Goal: Check status

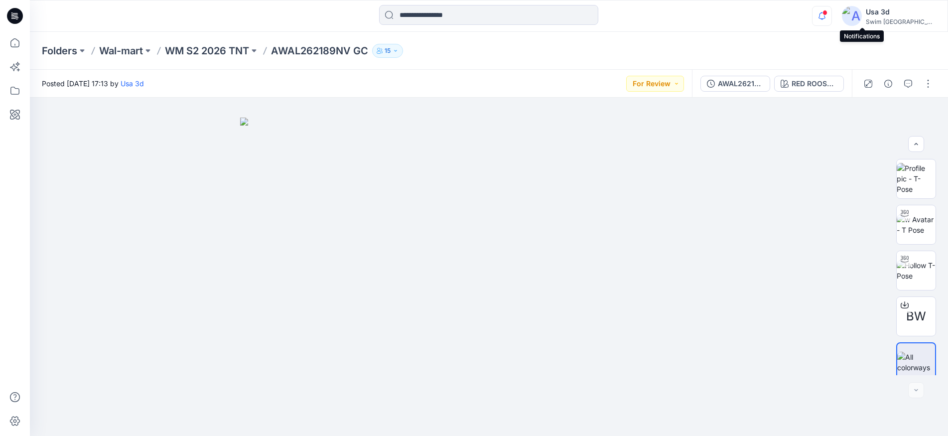
scroll to position [7, 0]
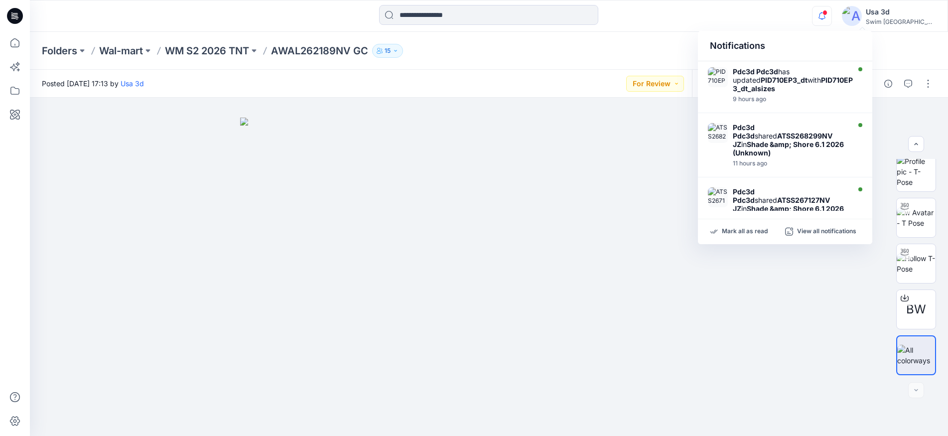
click at [827, 12] on span at bounding box center [824, 12] width 5 height 5
drag, startPoint x: 0, startPoint y: 0, endPoint x: 851, endPoint y: 4, distance: 850.7
click at [828, 8] on div at bounding box center [820, 8] width 16 height 5
click at [642, 34] on div "Folders Wal-mart WM S2 2026 TNT AWAL262189NV GC 15" at bounding box center [489, 51] width 918 height 38
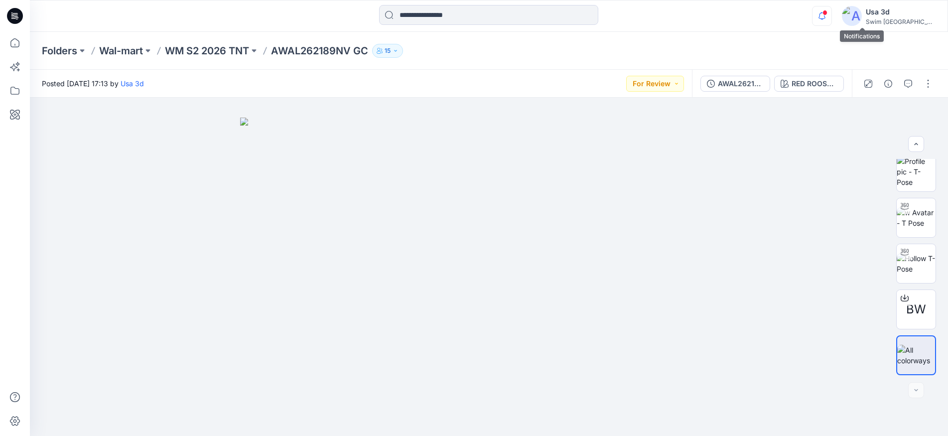
click at [831, 15] on icon "button" at bounding box center [821, 16] width 19 height 20
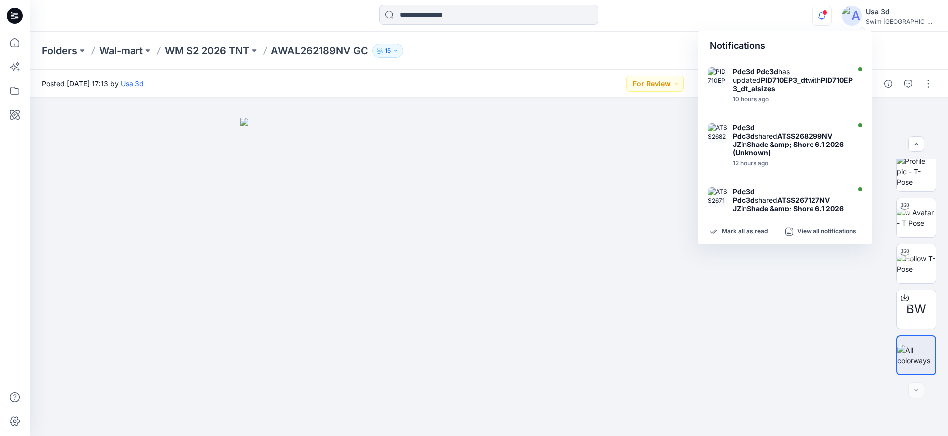
drag, startPoint x: 863, startPoint y: 14, endPoint x: 856, endPoint y: 6, distance: 9.9
click at [827, 14] on span at bounding box center [824, 12] width 5 height 5
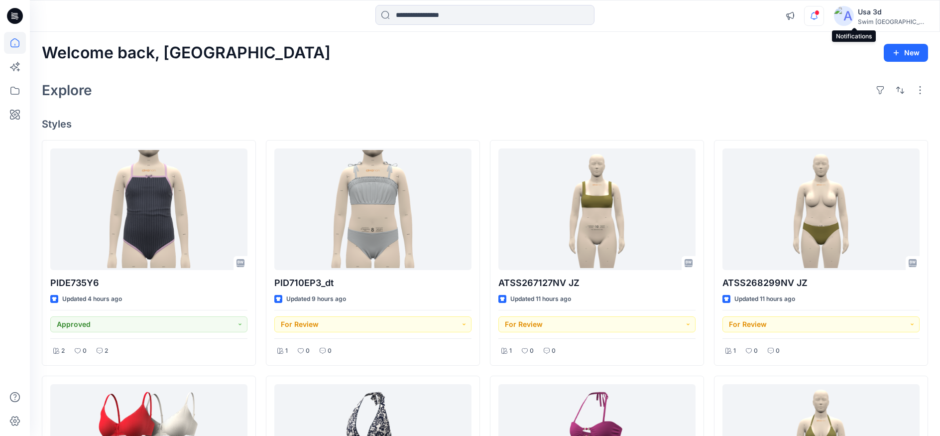
click at [824, 12] on icon "button" at bounding box center [814, 16] width 19 height 20
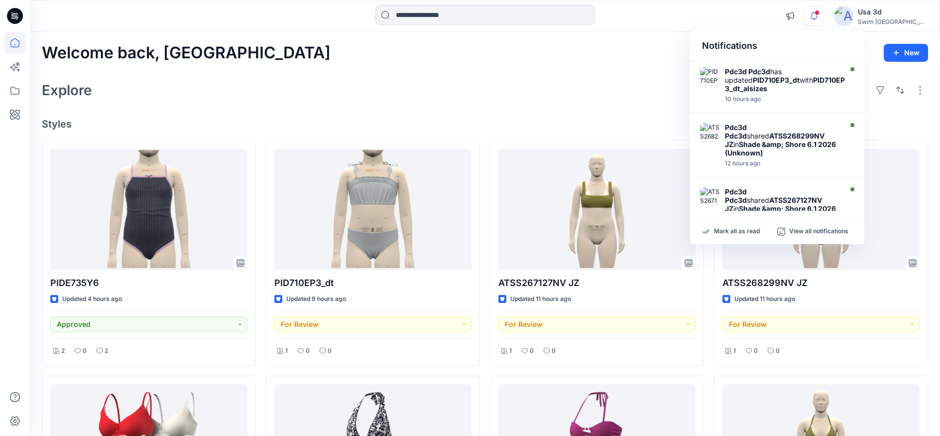
click at [824, 12] on icon "button" at bounding box center [814, 16] width 19 height 20
